Goal: Complete application form

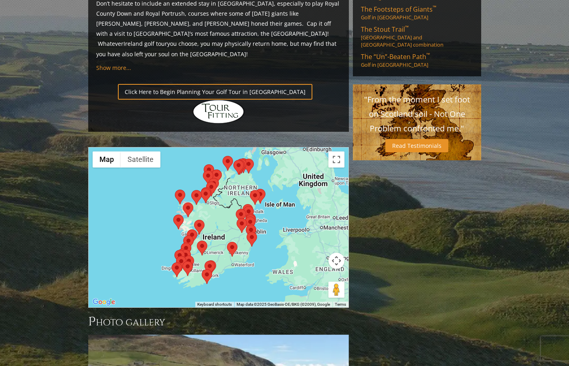
scroll to position [584, 0]
click at [216, 185] on div at bounding box center [219, 227] width 260 height 160
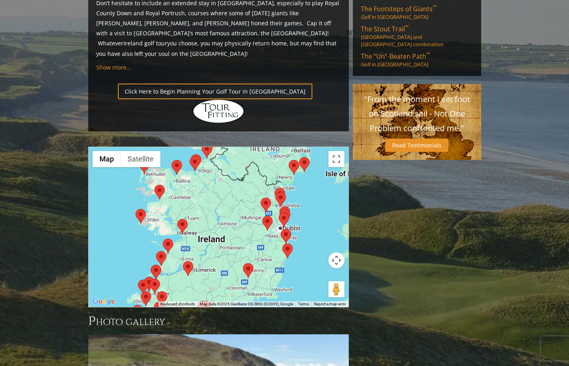
click at [230, 201] on div at bounding box center [219, 227] width 260 height 160
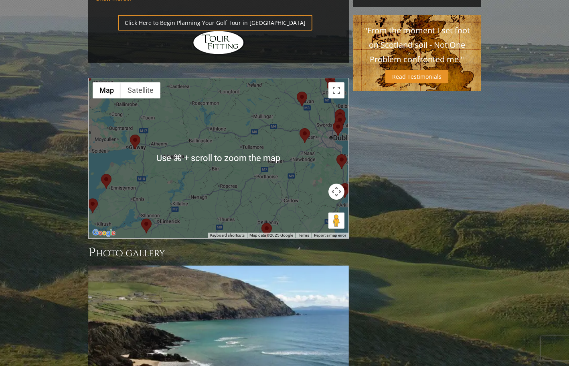
scroll to position [646, 0]
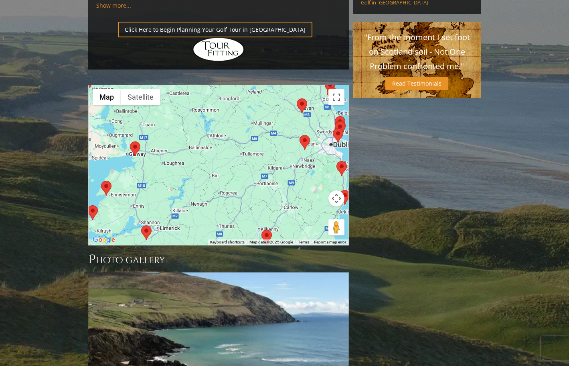
click at [337, 190] on button "Map camera controls" at bounding box center [337, 198] width 16 height 16
click at [298, 210] on button "Move down" at bounding box center [297, 218] width 16 height 16
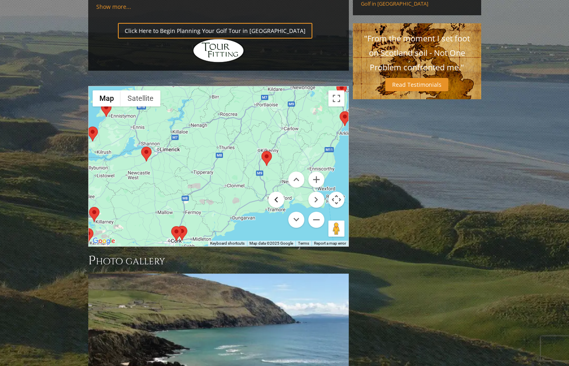
click at [277, 191] on button "Move left" at bounding box center [276, 199] width 16 height 16
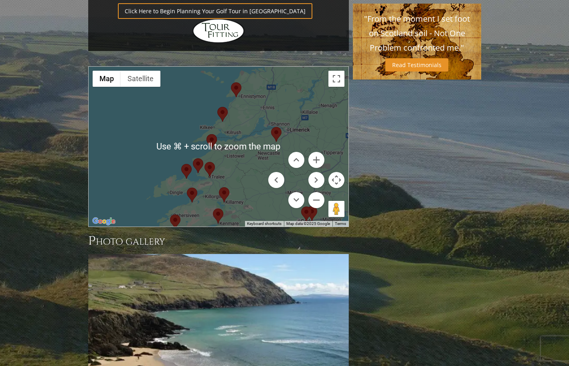
scroll to position [665, 0]
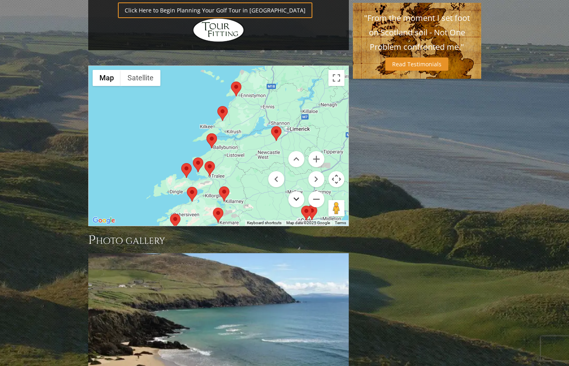
click at [297, 191] on button "Move down" at bounding box center [297, 199] width 16 height 16
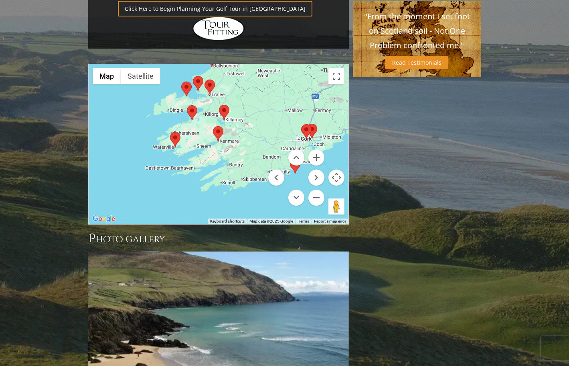
click at [187, 105] on area at bounding box center [187, 105] width 0 height 0
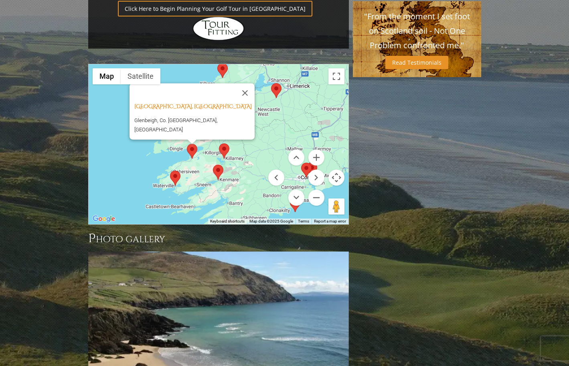
click at [213, 165] on area at bounding box center [213, 165] width 0 height 0
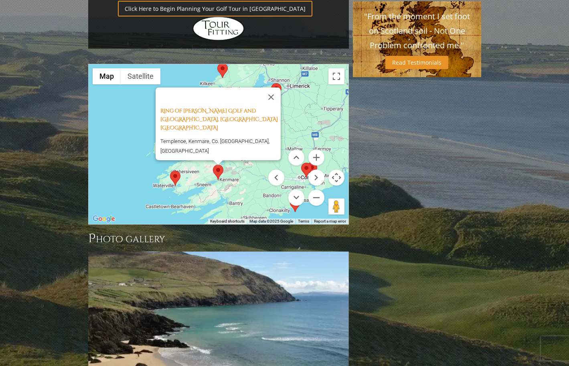
click at [244, 130] on div "Ring of [PERSON_NAME][GEOGRAPHIC_DATA], [GEOGRAPHIC_DATA] Templenoe, [GEOGRAPHI…" at bounding box center [219, 144] width 260 height 160
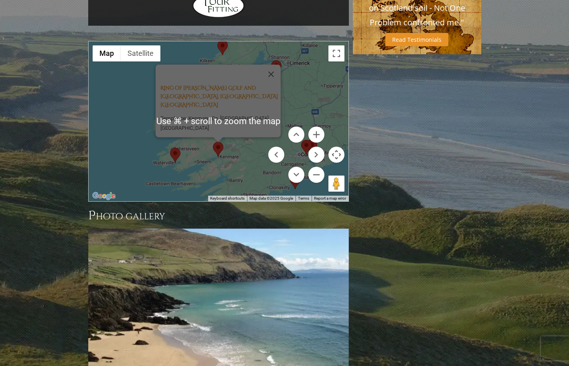
scroll to position [691, 0]
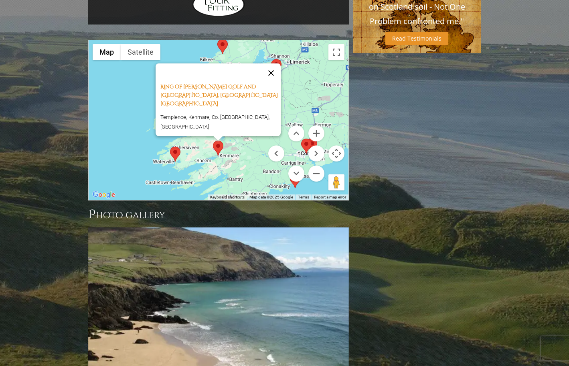
click at [275, 63] on button "Close" at bounding box center [271, 72] width 19 height 19
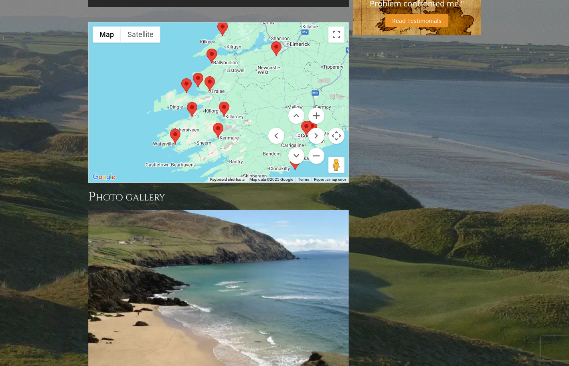
scroll to position [712, 0]
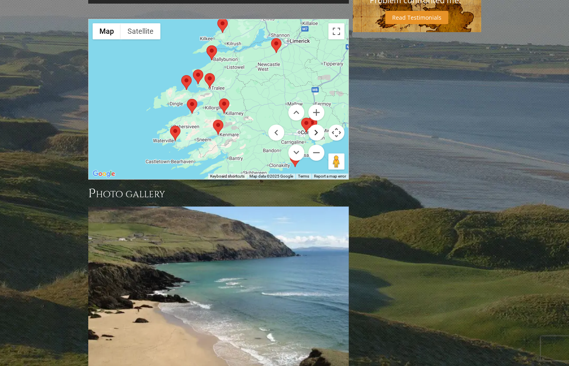
click at [316, 124] on button "Move right" at bounding box center [317, 132] width 16 height 16
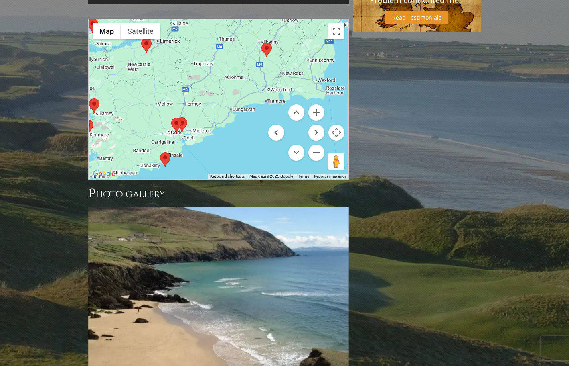
click at [160, 152] on area at bounding box center [160, 152] width 0 height 0
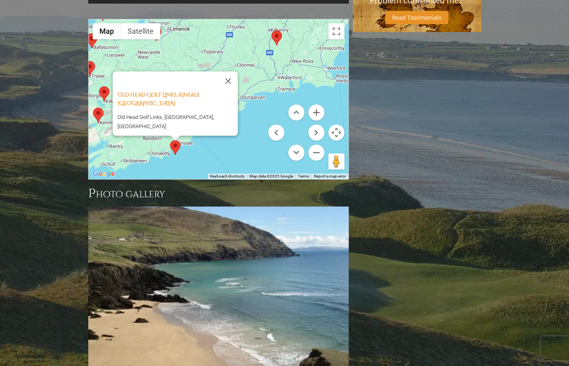
click at [205, 116] on div "Old Head Golf Links, Kinsale [GEOGRAPHIC_DATA] [GEOGRAPHIC_DATA], [GEOGRAPHIC_D…" at bounding box center [219, 99] width 260 height 160
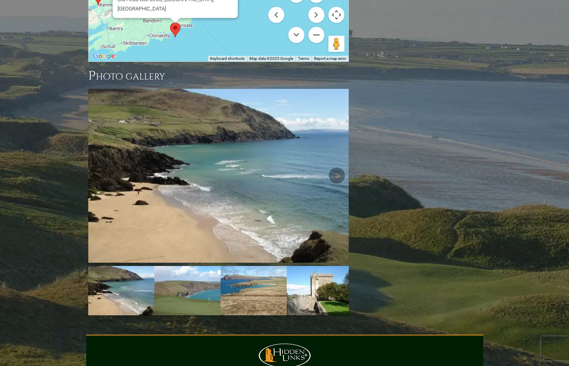
scroll to position [830, 0]
click at [337, 167] on link "Next" at bounding box center [337, 175] width 16 height 16
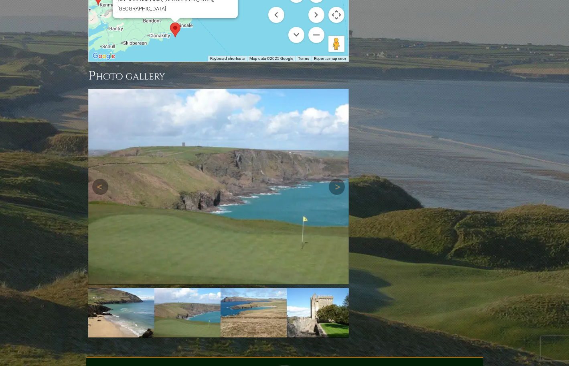
click at [337, 126] on img at bounding box center [218, 187] width 261 height 196
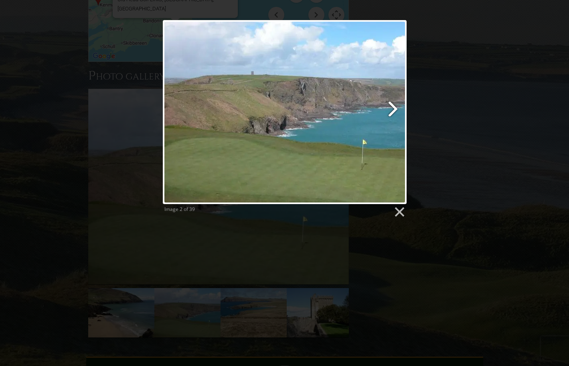
click at [395, 110] on link at bounding box center [328, 112] width 156 height 184
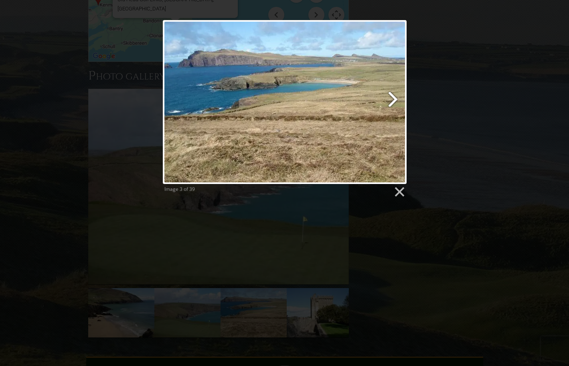
click at [394, 99] on link at bounding box center [328, 102] width 156 height 164
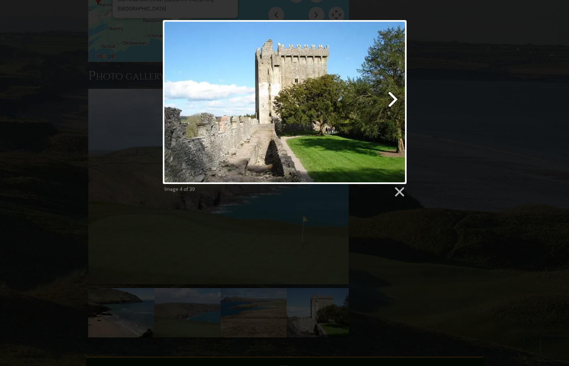
click at [394, 99] on link at bounding box center [328, 102] width 156 height 164
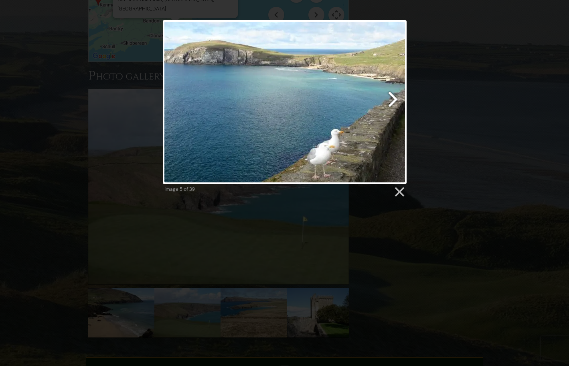
click at [394, 99] on link at bounding box center [328, 102] width 156 height 164
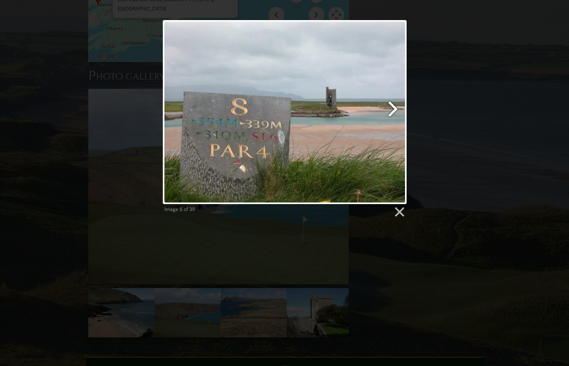
click at [394, 99] on link at bounding box center [328, 112] width 156 height 184
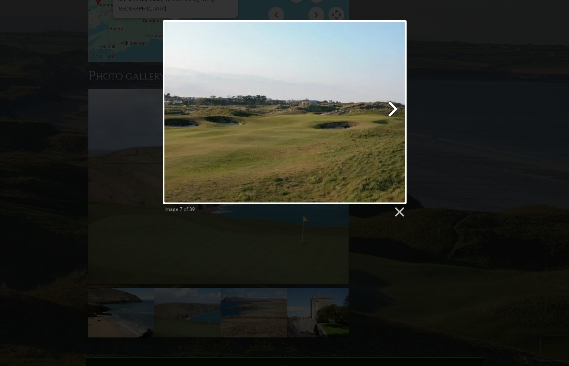
click at [393, 110] on link at bounding box center [328, 112] width 156 height 184
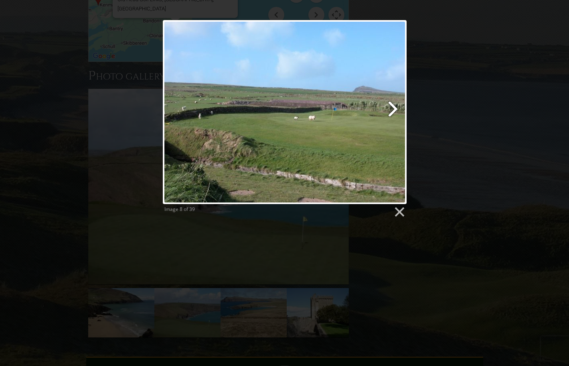
click at [393, 110] on link at bounding box center [328, 112] width 156 height 184
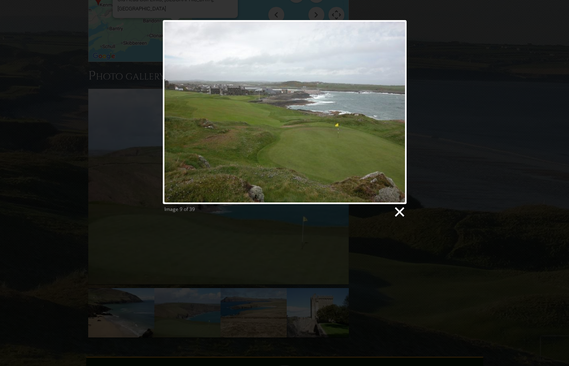
click at [398, 216] on link at bounding box center [399, 212] width 12 height 12
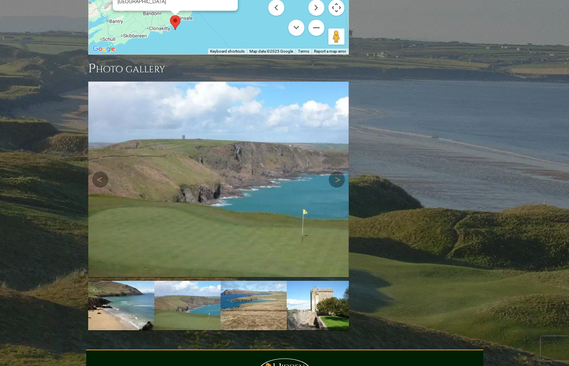
scroll to position [837, 0]
click at [339, 171] on link "Next" at bounding box center [337, 179] width 16 height 16
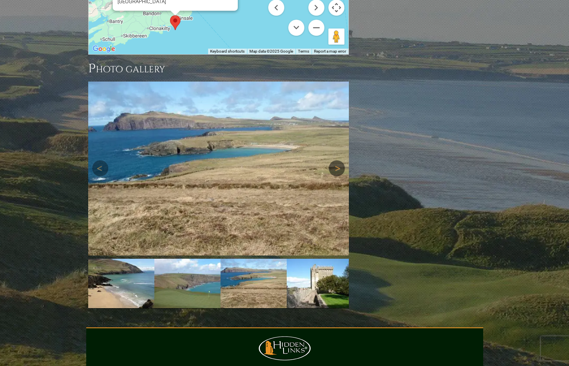
click at [339, 160] on link "Next" at bounding box center [337, 168] width 16 height 16
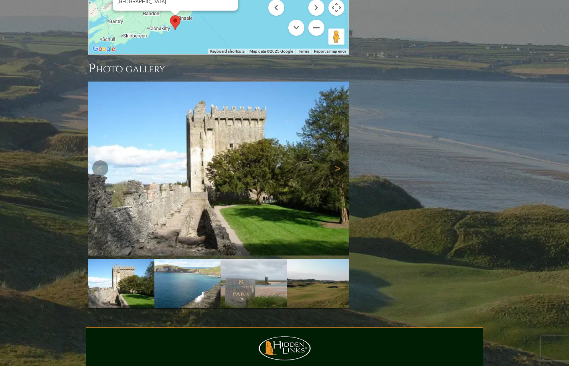
click at [339, 160] on link "Next" at bounding box center [337, 168] width 16 height 16
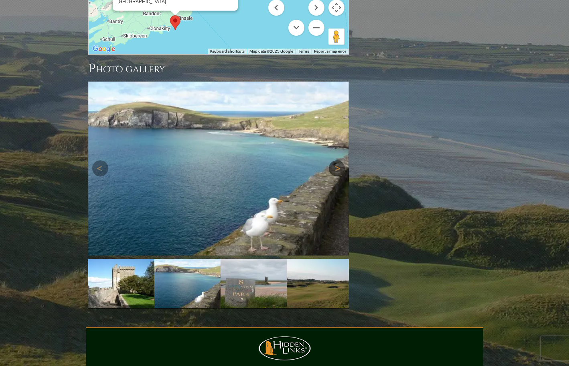
click at [339, 160] on link "Next" at bounding box center [337, 168] width 16 height 16
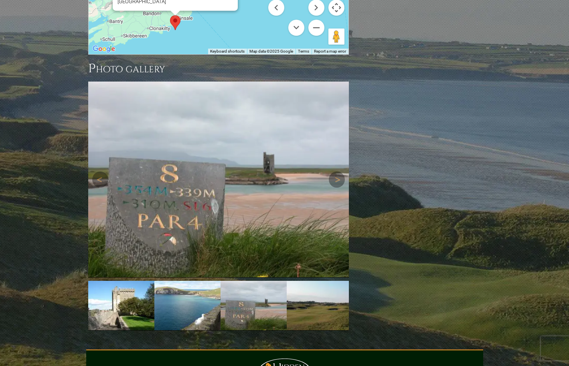
click at [338, 121] on div "Next" at bounding box center [218, 179] width 261 height 196
click at [338, 171] on link "Next" at bounding box center [337, 179] width 16 height 16
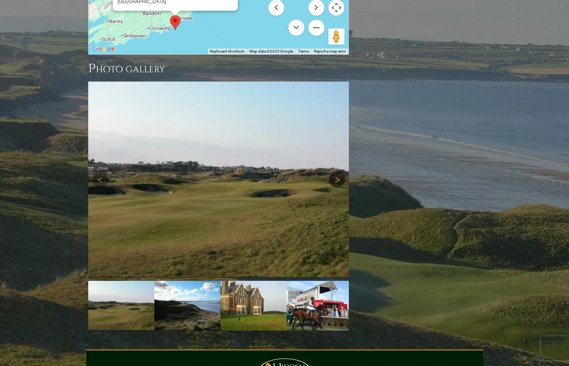
click at [338, 171] on link "Next" at bounding box center [337, 179] width 16 height 16
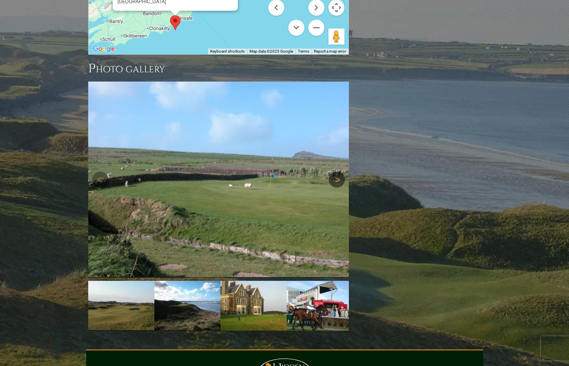
click at [338, 171] on link "Next" at bounding box center [337, 179] width 16 height 16
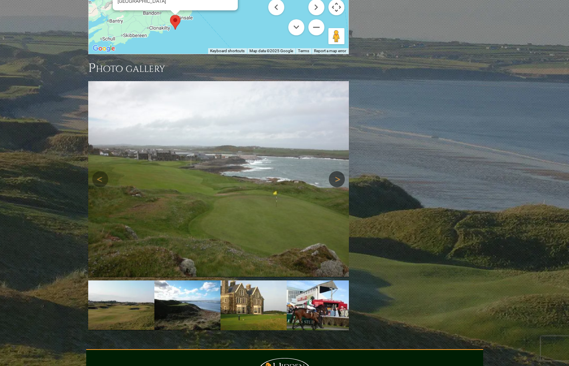
scroll to position [833, 0]
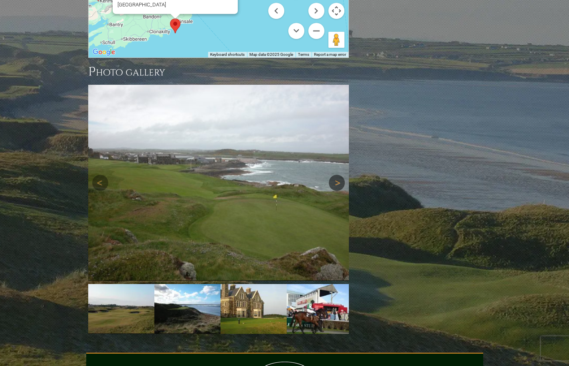
click at [338, 175] on link "Next" at bounding box center [337, 183] width 16 height 16
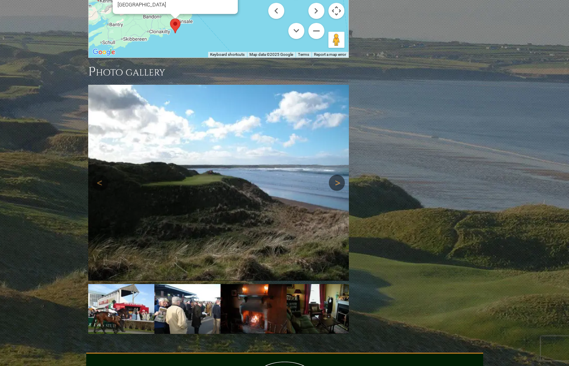
scroll to position [837, 0]
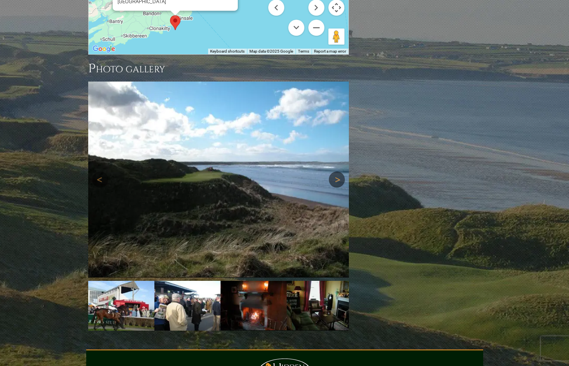
click at [337, 171] on link "Next" at bounding box center [337, 179] width 16 height 16
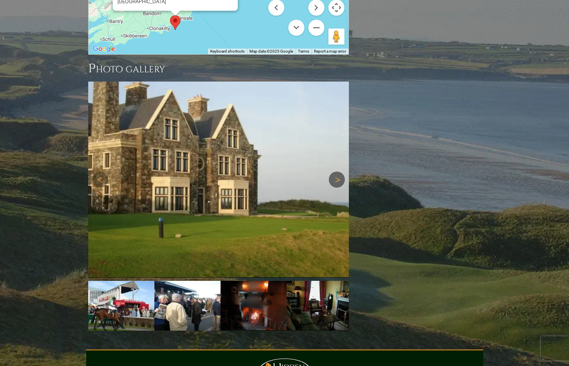
click at [337, 171] on link "Next" at bounding box center [337, 179] width 16 height 16
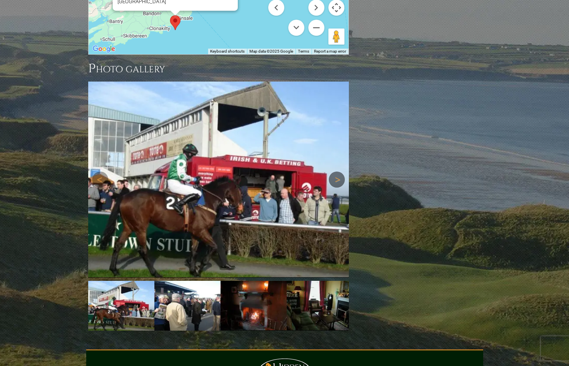
click at [336, 171] on link "Next" at bounding box center [337, 179] width 16 height 16
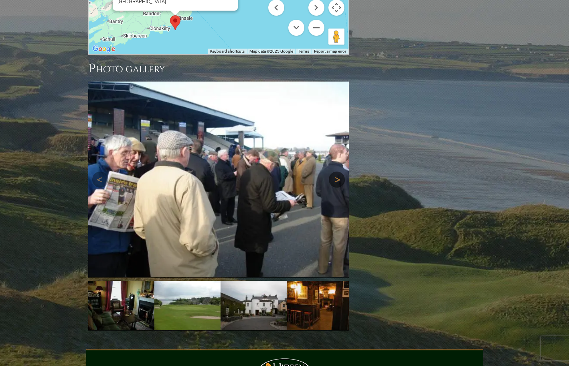
click at [336, 171] on link "Next" at bounding box center [337, 179] width 16 height 16
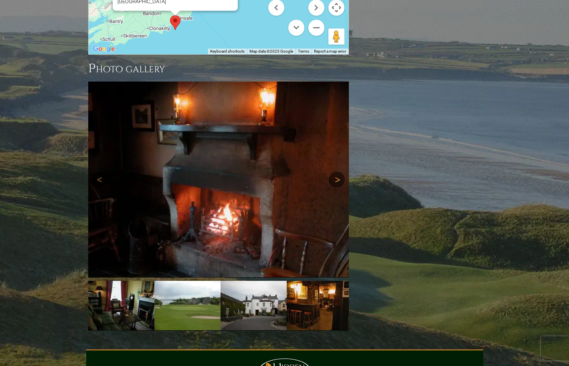
click at [335, 171] on link "Next" at bounding box center [337, 179] width 16 height 16
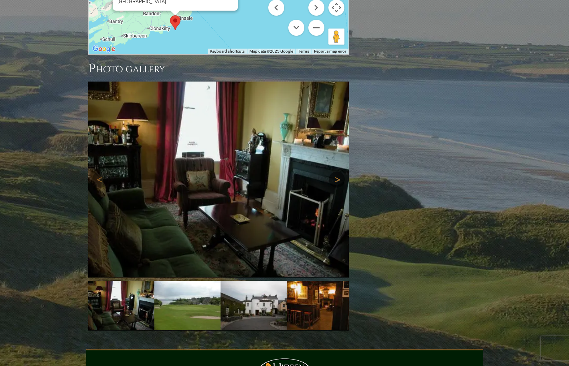
click at [335, 171] on link "Next" at bounding box center [337, 179] width 16 height 16
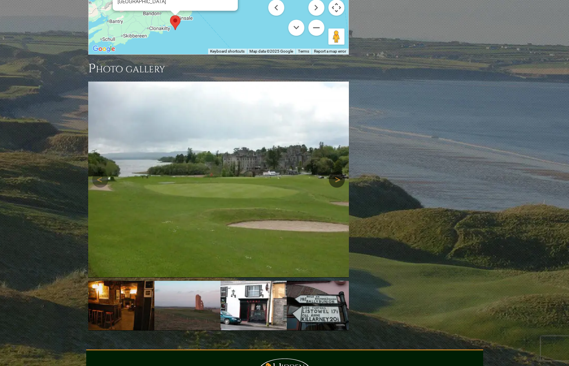
click at [334, 171] on link "Next" at bounding box center [337, 179] width 16 height 16
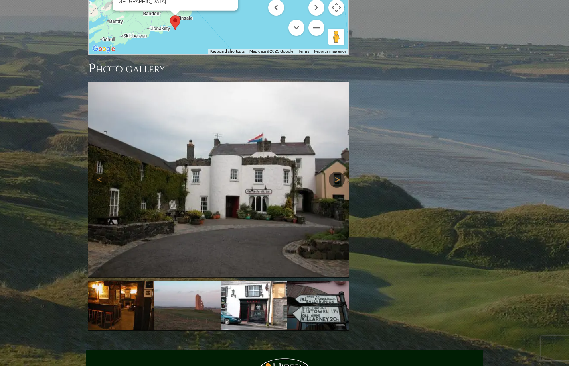
click at [334, 171] on link "Next" at bounding box center [337, 179] width 16 height 16
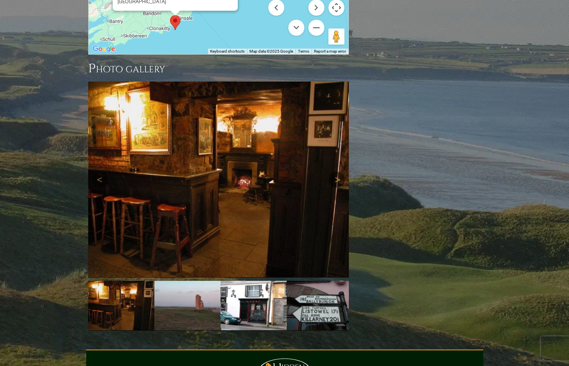
click at [339, 171] on link "Next" at bounding box center [337, 179] width 16 height 16
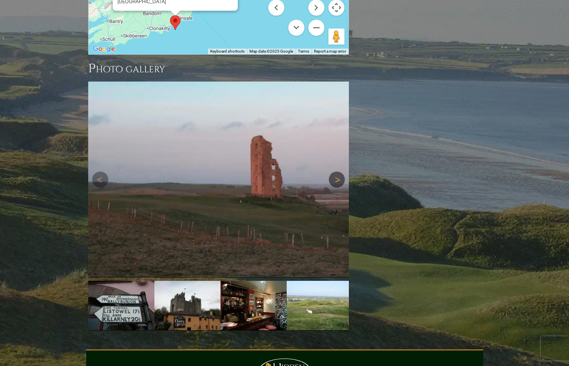
click at [337, 171] on link "Next" at bounding box center [337, 179] width 16 height 16
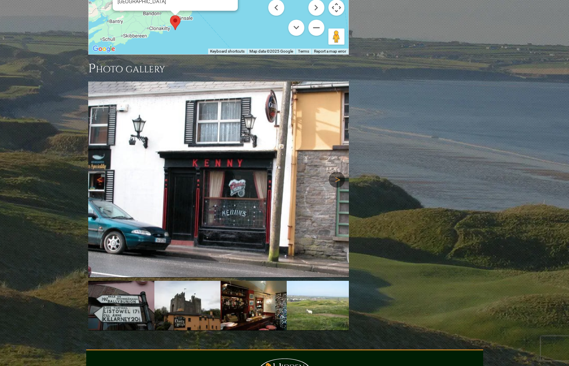
click at [337, 171] on link "Next" at bounding box center [337, 179] width 16 height 16
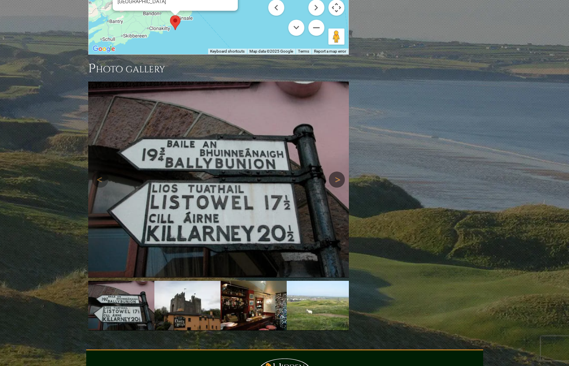
click at [337, 171] on link "Next" at bounding box center [337, 179] width 16 height 16
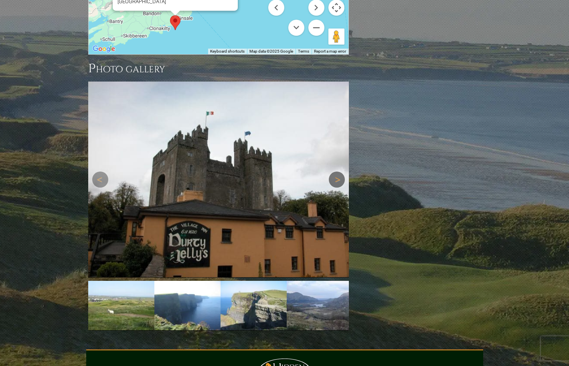
click at [337, 171] on link "Next" at bounding box center [337, 179] width 16 height 16
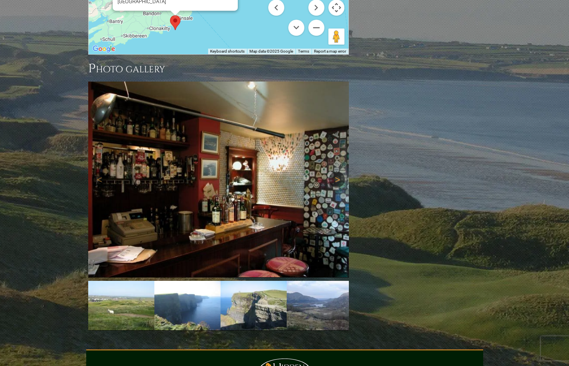
click at [336, 171] on link "Next" at bounding box center [337, 179] width 16 height 16
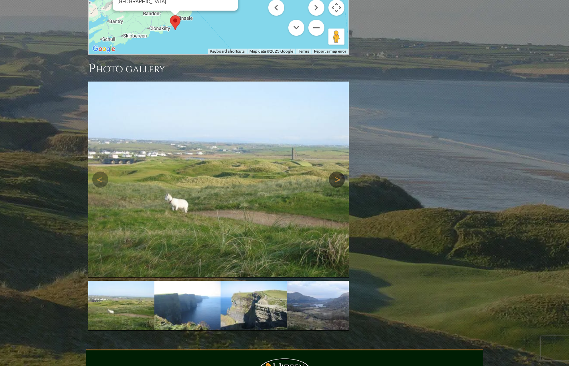
click at [336, 171] on link "Next" at bounding box center [337, 179] width 16 height 16
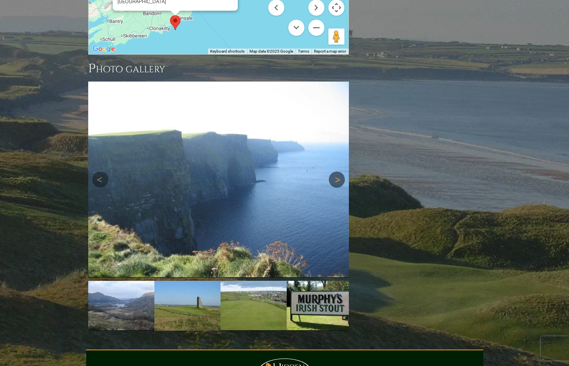
click at [336, 171] on link "Next" at bounding box center [337, 179] width 16 height 16
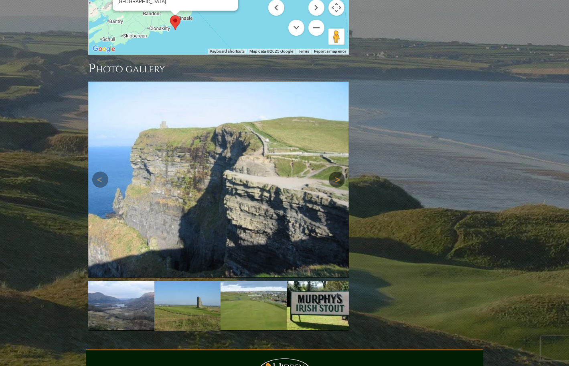
click at [335, 171] on link "Next" at bounding box center [337, 179] width 16 height 16
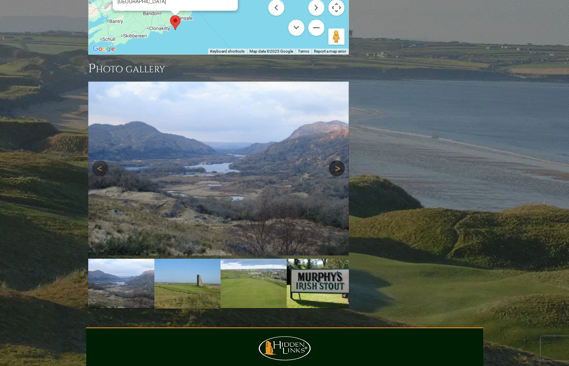
click at [337, 160] on link "Next" at bounding box center [337, 168] width 16 height 16
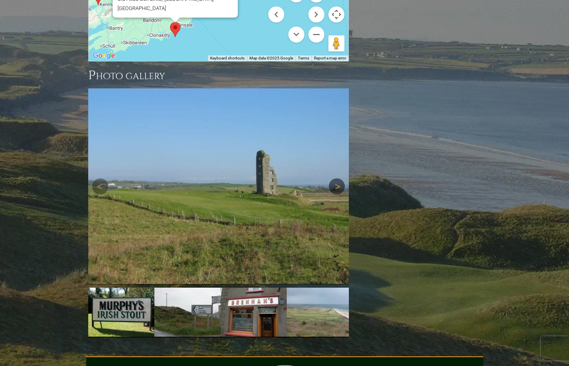
click at [337, 178] on link "Next" at bounding box center [337, 186] width 16 height 16
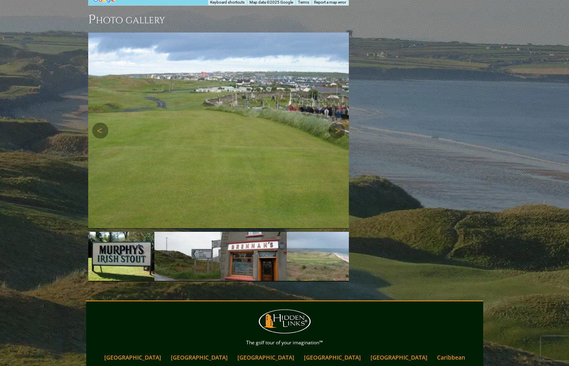
scroll to position [886, 0]
click at [339, 122] on link "Next" at bounding box center [337, 130] width 16 height 16
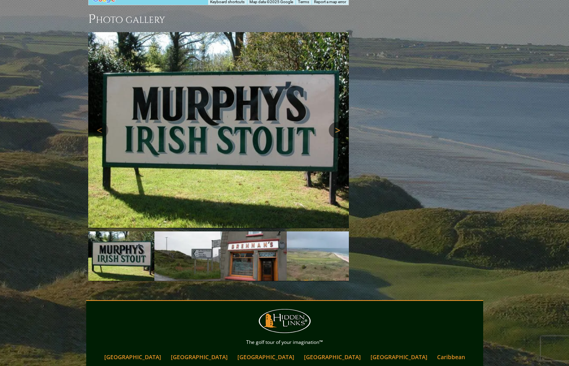
click at [339, 122] on link "Next" at bounding box center [337, 130] width 16 height 16
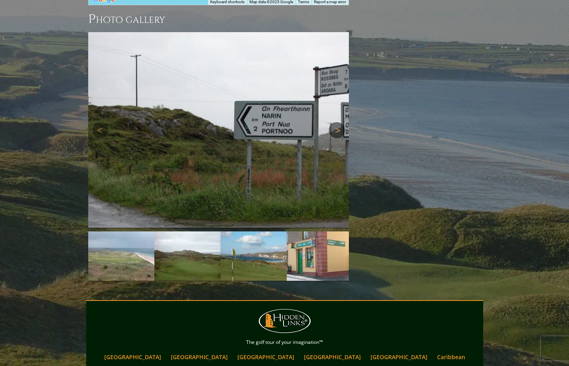
click at [338, 122] on link "Next" at bounding box center [337, 130] width 16 height 16
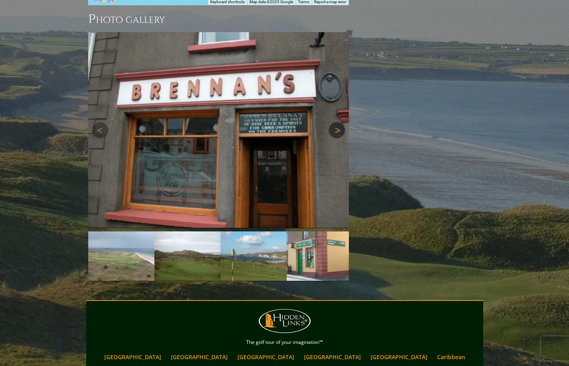
click at [338, 122] on link "Next" at bounding box center [337, 130] width 16 height 16
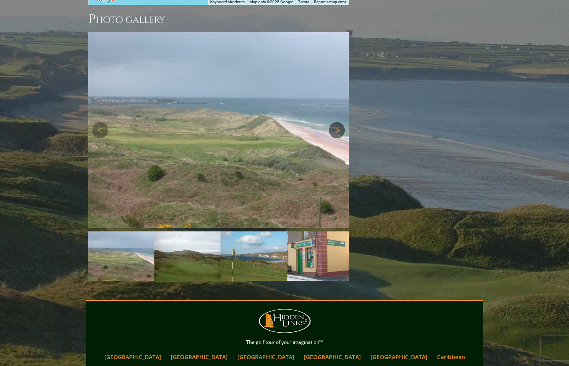
click at [338, 122] on link "Next" at bounding box center [337, 130] width 16 height 16
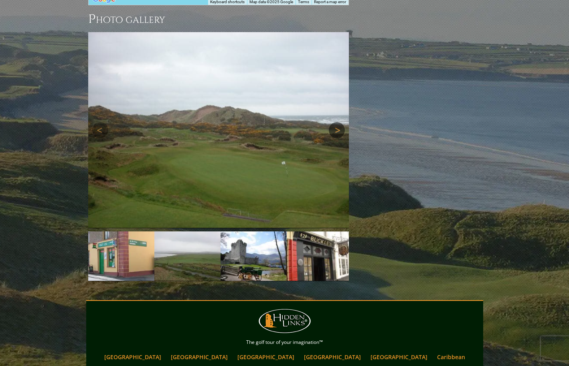
click at [338, 122] on link "Next" at bounding box center [337, 130] width 16 height 16
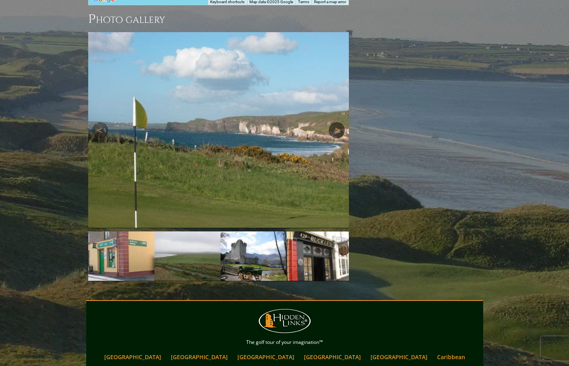
click at [338, 122] on link "Next" at bounding box center [337, 130] width 16 height 16
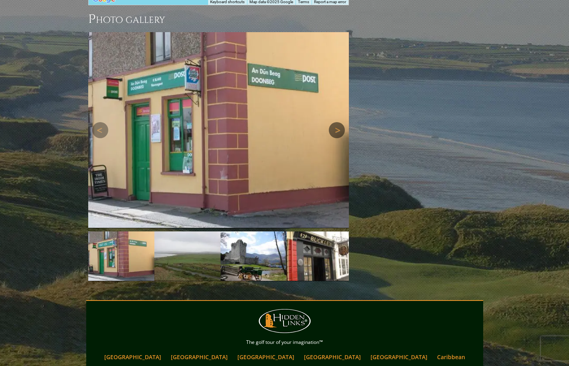
click at [339, 122] on link "Next" at bounding box center [337, 130] width 16 height 16
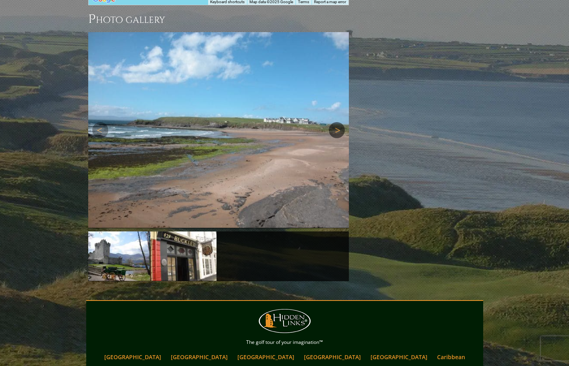
click at [338, 122] on link "Next" at bounding box center [337, 130] width 16 height 16
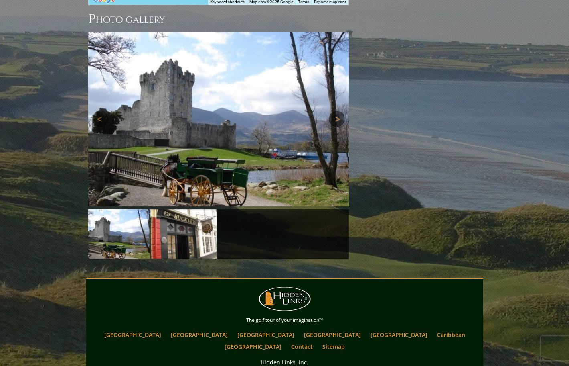
click at [338, 81] on img at bounding box center [218, 119] width 261 height 174
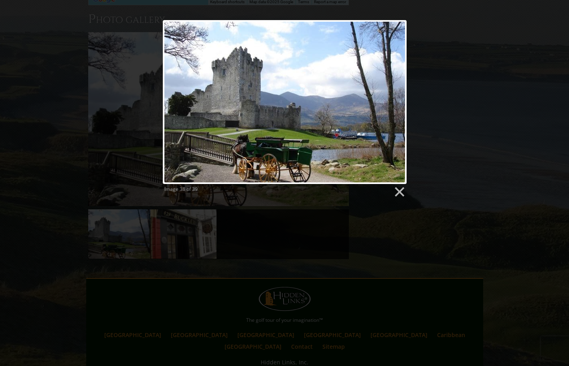
click at [392, 103] on link at bounding box center [328, 102] width 156 height 164
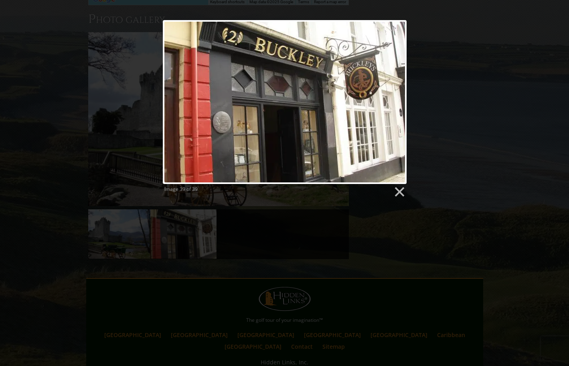
click at [391, 103] on div at bounding box center [285, 102] width 244 height 164
click at [400, 194] on link at bounding box center [399, 192] width 12 height 12
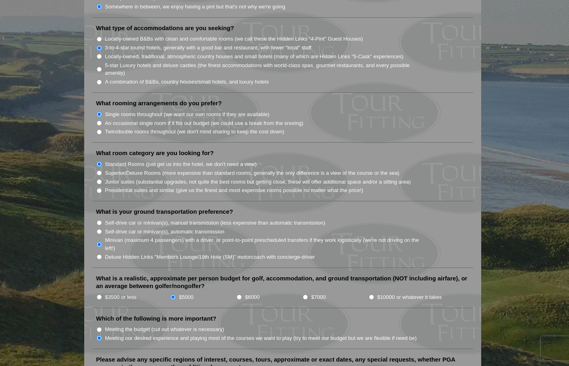
scroll to position [689, 0]
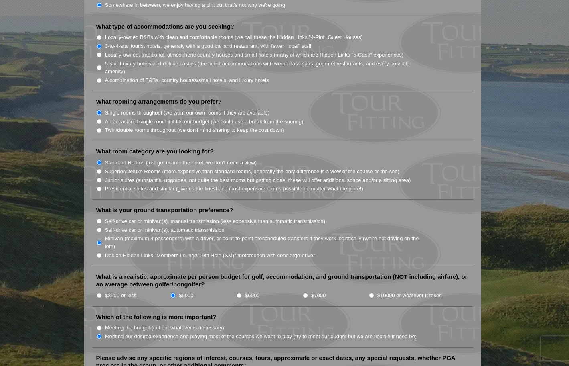
click at [240, 293] on input "$6000" at bounding box center [239, 295] width 5 height 5
radio input "true"
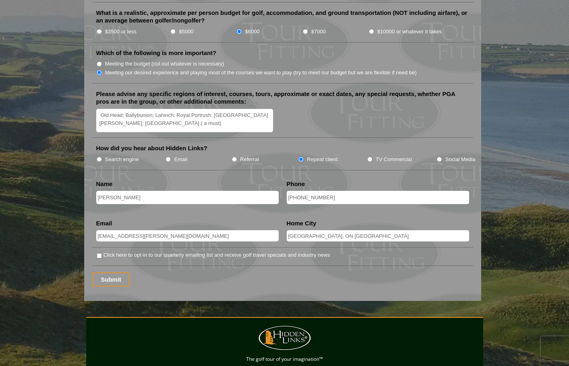
scroll to position [948, 0]
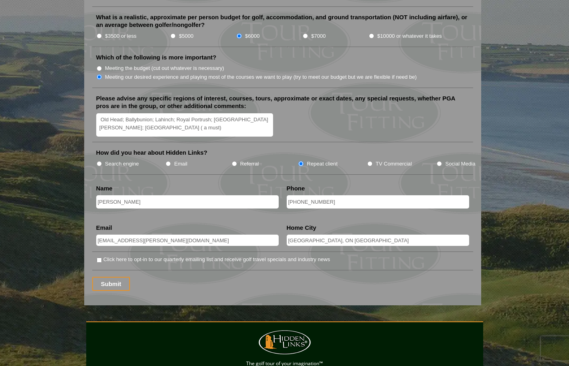
click at [99, 255] on li "Click here to opt-in to our quarterly emailing list and receive golf travel spe…" at bounding box center [286, 259] width 380 height 8
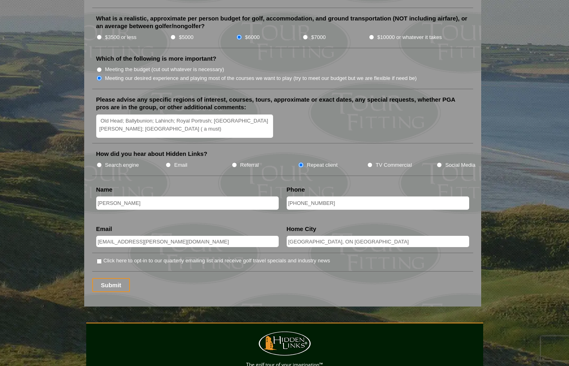
click at [98, 258] on input "Click here to opt-in to our quarterly emailing list and receive golf travel spe…" at bounding box center [99, 260] width 5 height 5
checkbox input "true"
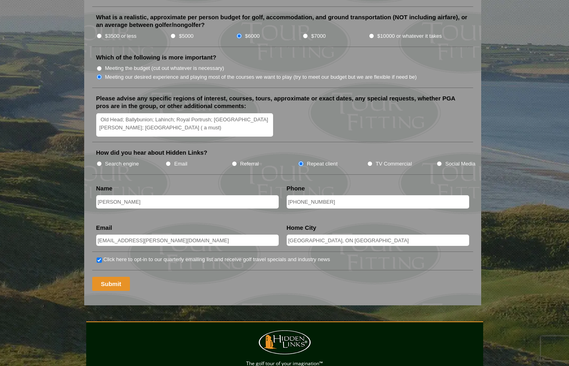
scroll to position [946, 0]
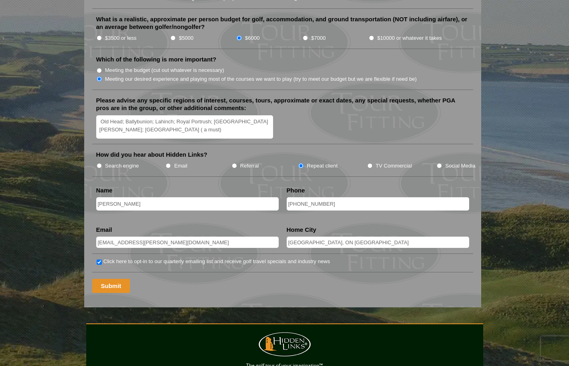
click at [115, 278] on input "Submit" at bounding box center [111, 285] width 38 height 14
